Goal: Ask a question

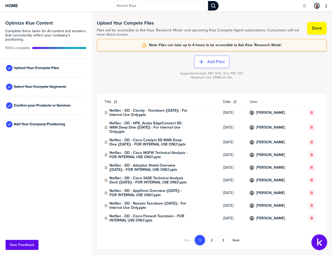
click at [319, 240] on img "Open Support Center" at bounding box center [319, 242] width 15 height 15
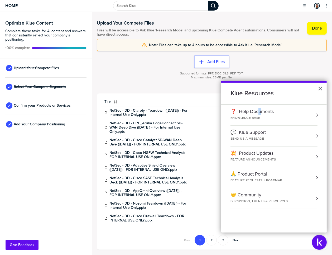
click at [260, 112] on div "❓ Help Documents" at bounding box center [252, 112] width 43 height 6
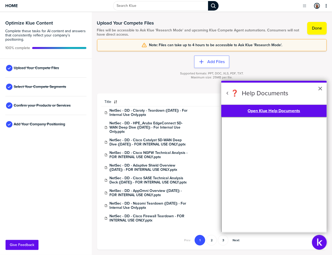
click at [120, 240] on div "Title Date User NetSec - DD - Claroty - Teardown ([DATE]) - For Internal Use On…" at bounding box center [211, 172] width 221 height 148
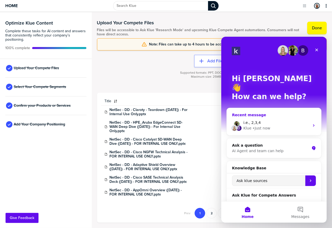
click at [284, 115] on div "B i.e., 2,3,4 Klue • Just now" at bounding box center [274, 125] width 94 height 20
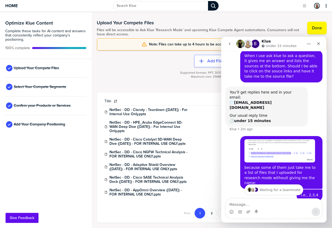
scroll to position [77, 0]
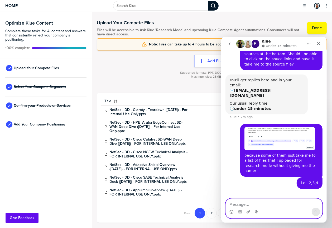
click at [242, 203] on textarea "Message…" at bounding box center [274, 202] width 97 height 9
type textarea "clicking on 2,3,4 take me here:"
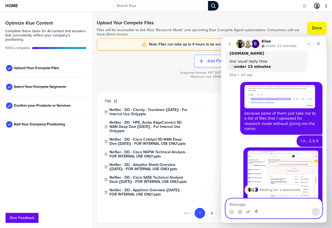
scroll to position [145, 0]
